Goal: Obtain resource: Download file/media

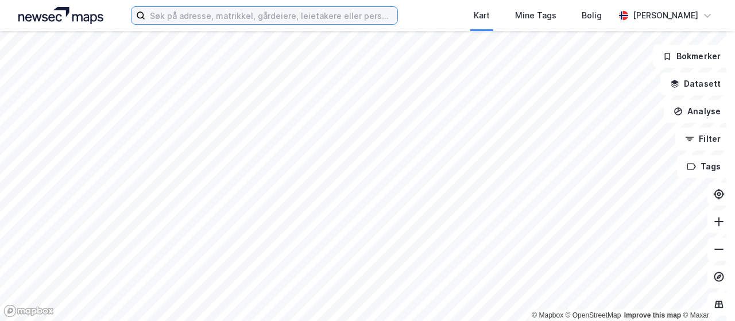
click at [289, 16] on input at bounding box center [271, 15] width 252 height 17
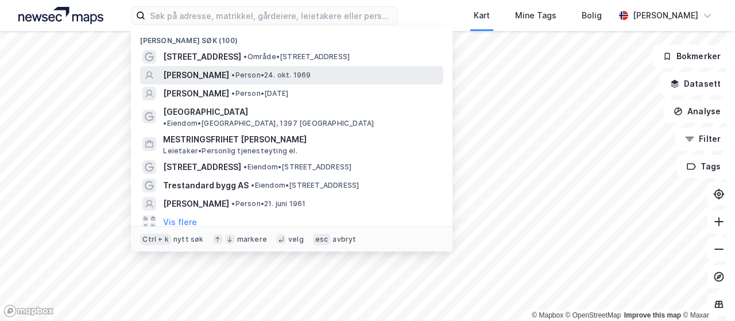
click at [235, 73] on span "•" at bounding box center [232, 75] width 3 height 9
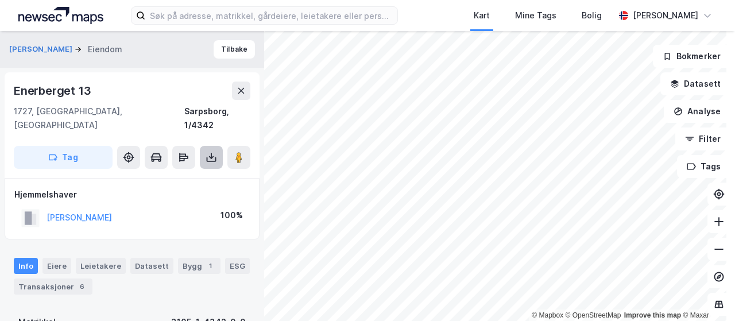
click at [212, 156] on icon at bounding box center [211, 157] width 5 height 3
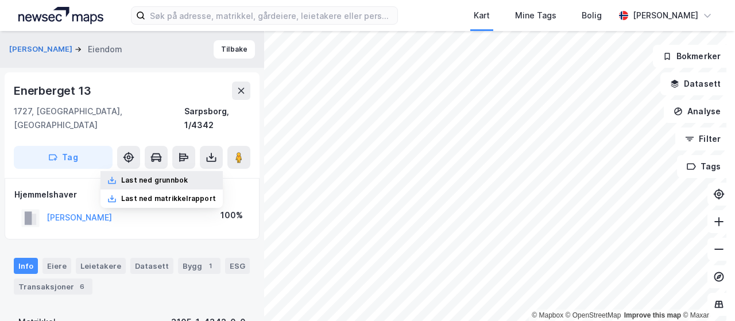
click at [181, 176] on div "Last ned grunnbok" at bounding box center [154, 180] width 67 height 9
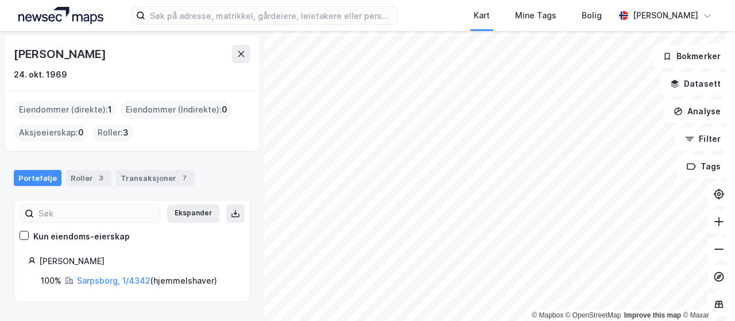
click at [453, 13] on div "Kart Mine Tags Bolig [PERSON_NAME]" at bounding box center [367, 15] width 735 height 31
